Goal: Information Seeking & Learning: Find specific fact

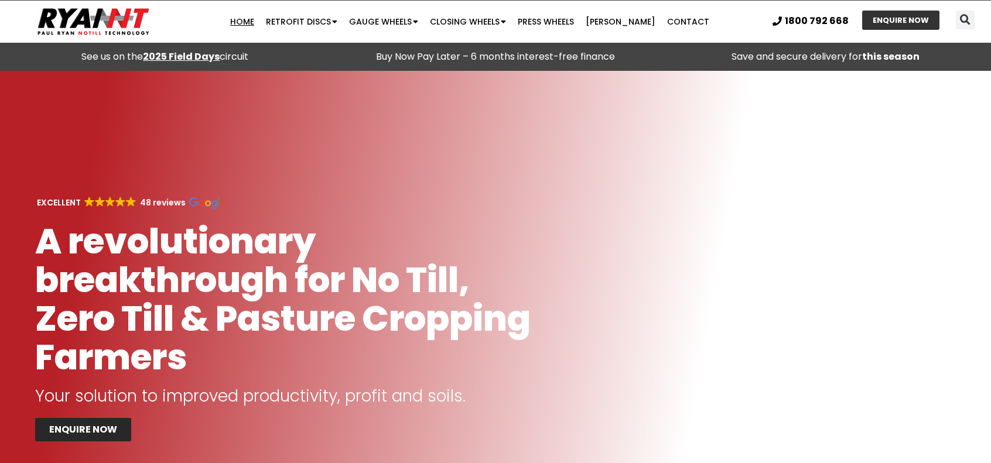
click at [206, 57] on strong "2025 Field Days" at bounding box center [181, 56] width 77 height 13
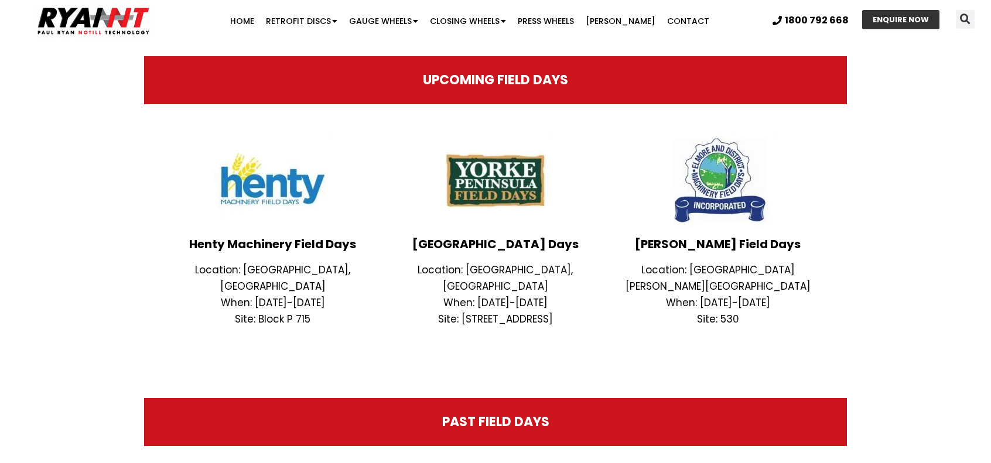
scroll to position [345, 0]
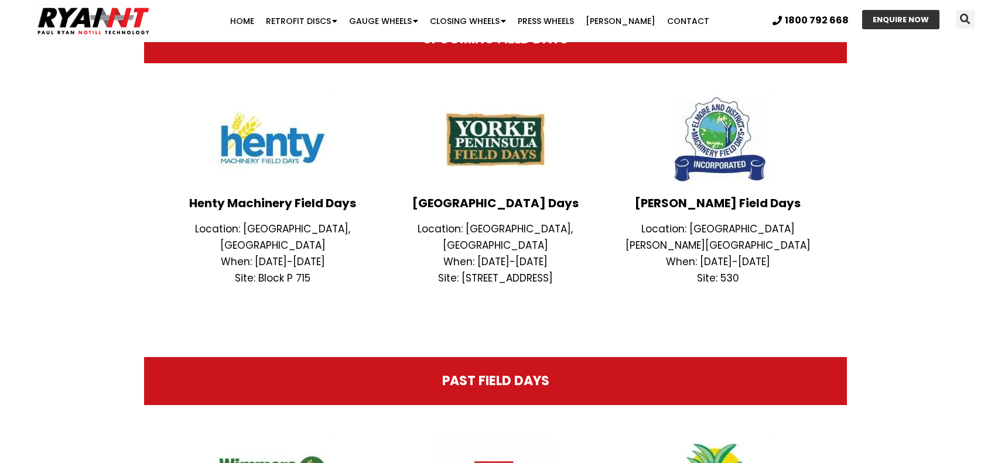
drag, startPoint x: 564, startPoint y: 205, endPoint x: 400, endPoint y: 201, distance: 164.1
click at [400, 201] on h3 "[GEOGRAPHIC_DATA] Days" at bounding box center [495, 203] width 211 height 12
click at [441, 197] on h3 "[GEOGRAPHIC_DATA] Days" at bounding box center [495, 203] width 211 height 12
click at [423, 203] on h3 "[GEOGRAPHIC_DATA] Days" at bounding box center [495, 203] width 211 height 12
drag, startPoint x: 417, startPoint y: 200, endPoint x: 575, endPoint y: 197, distance: 158.2
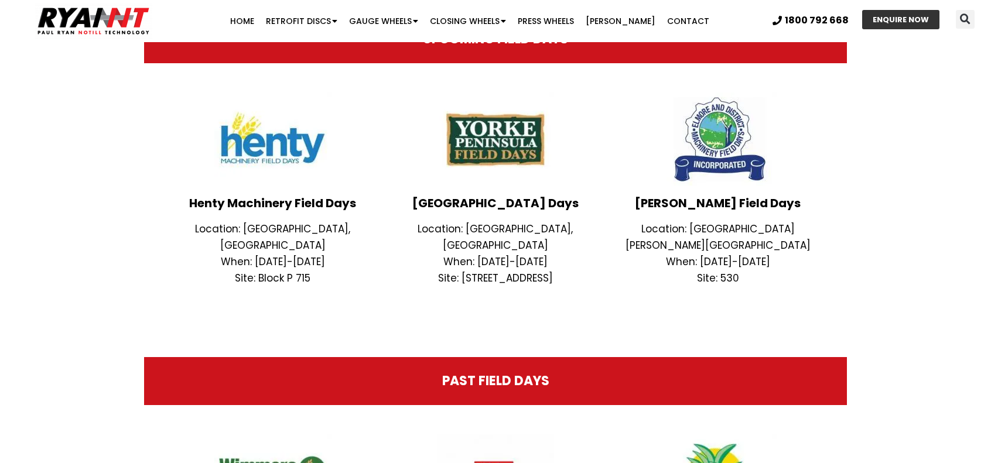
click at [575, 197] on h3 "[GEOGRAPHIC_DATA] Days" at bounding box center [495, 203] width 211 height 12
copy h3 "[GEOGRAPHIC_DATA] Days"
drag, startPoint x: 479, startPoint y: 253, endPoint x: 446, endPoint y: 262, distance: 34.1
click at [479, 254] on p "When: [DATE]-[DATE]" at bounding box center [495, 262] width 211 height 16
drag, startPoint x: 433, startPoint y: 262, endPoint x: 558, endPoint y: 260, distance: 125.4
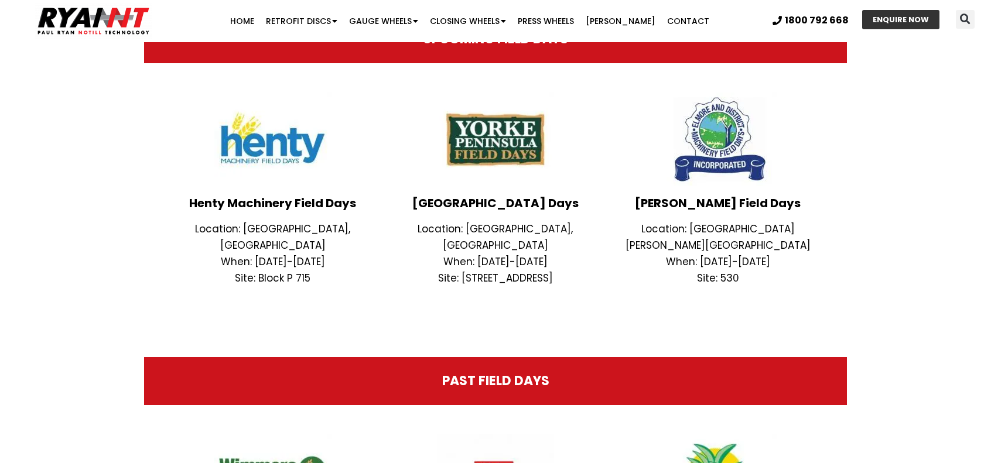
click at [558, 270] on p "Site: [STREET_ADDRESS]" at bounding box center [495, 278] width 211 height 16
copy p "Site: [STREET_ADDRESS]"
